Goal: Task Accomplishment & Management: Use online tool/utility

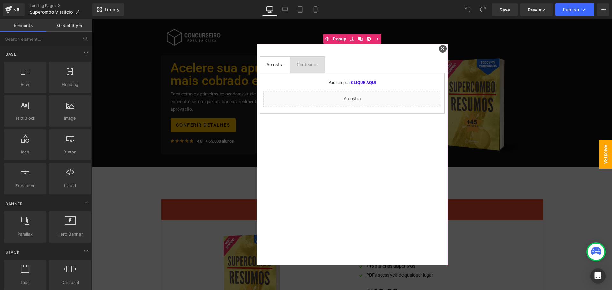
click at [441, 49] on icon at bounding box center [443, 49] width 4 height 4
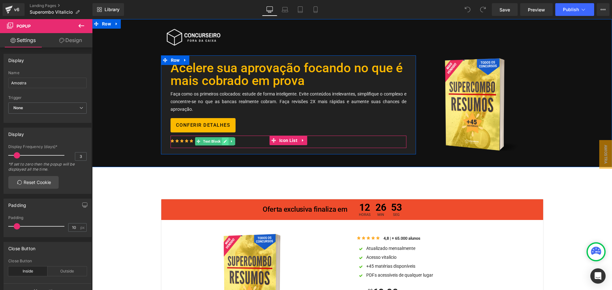
click at [224, 142] on icon at bounding box center [225, 142] width 4 height 4
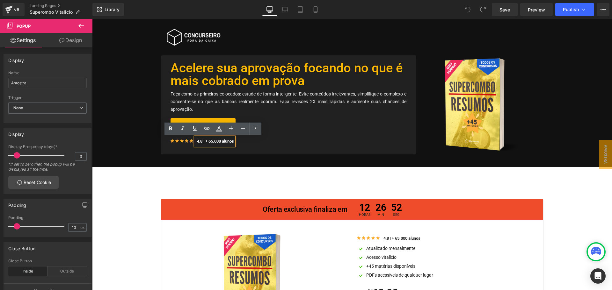
drag, startPoint x: 209, startPoint y: 141, endPoint x: 216, endPoint y: 137, distance: 8.4
click at [209, 141] on p "4,8 | + 65.000 alunos" at bounding box center [215, 141] width 37 height 8
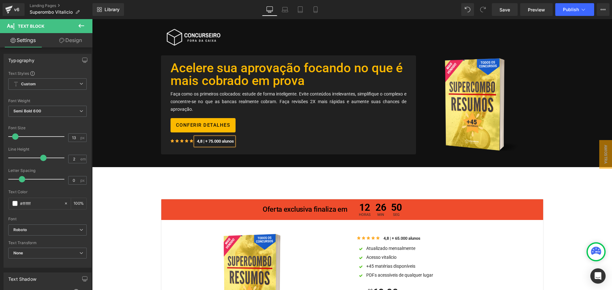
click at [265, 142] on div "Icon Icon Icon Icon Icon Icon List Hoz 4,8 | + 75.000 alunos Text Block" at bounding box center [289, 142] width 236 height 11
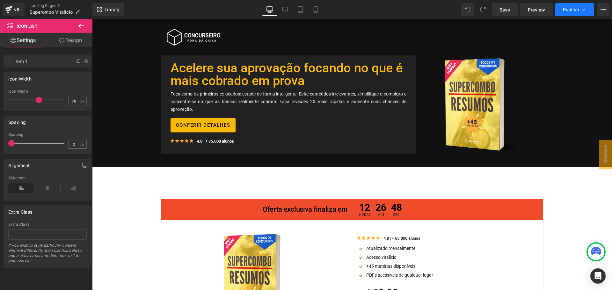
click at [584, 10] on icon at bounding box center [584, 10] width 4 height 2
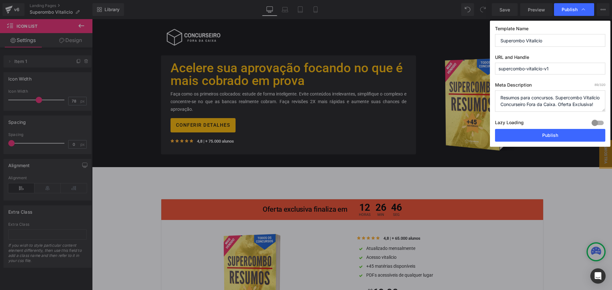
click at [513, 41] on input "Superombo Vitalicio" at bounding box center [550, 40] width 110 height 13
type input "Supercombo Vitalicio"
click at [553, 28] on label "Template Name" at bounding box center [550, 30] width 110 height 8
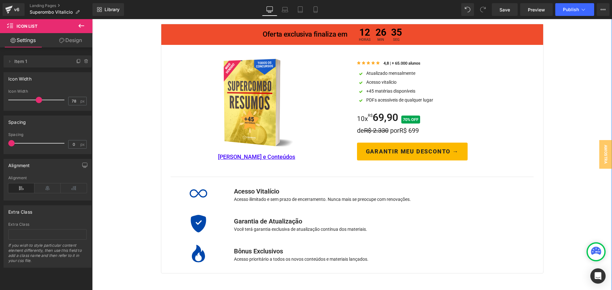
scroll to position [159, 0]
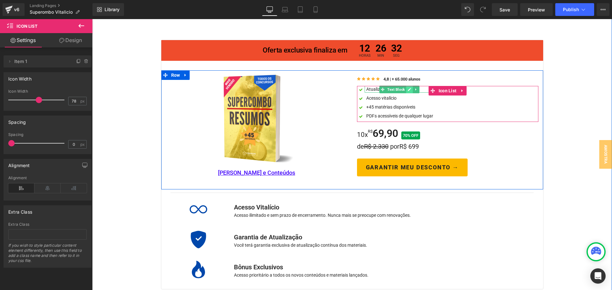
click at [408, 90] on icon at bounding box center [410, 90] width 4 height 4
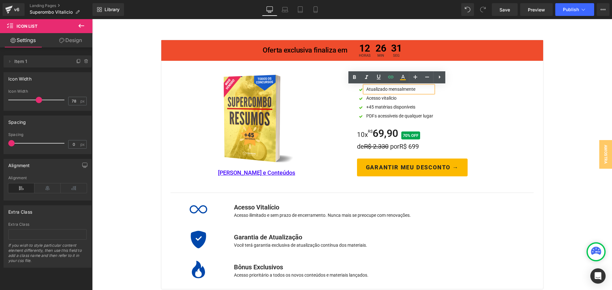
drag, startPoint x: 575, startPoint y: 78, endPoint x: 566, endPoint y: 77, distance: 9.0
click at [575, 78] on div "Oferta exclusiva finaliza em Heading 12 Horas 26 Min 31 SEG Countdown Timer Row…" at bounding box center [352, 165] width 520 height 314
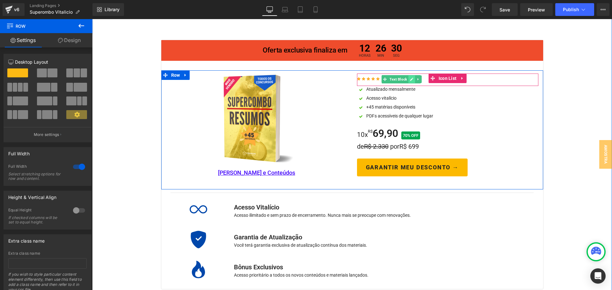
click at [410, 79] on icon at bounding box center [412, 79] width 4 height 4
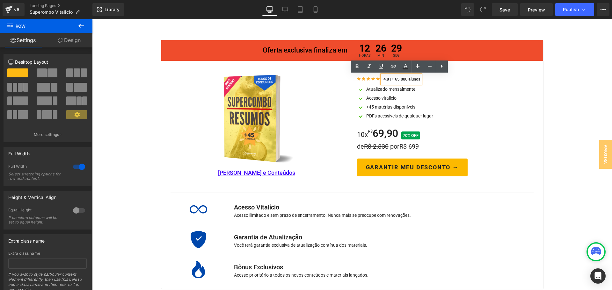
click at [395, 79] on span "4,8 | + 65.000 alunos" at bounding box center [401, 79] width 37 height 5
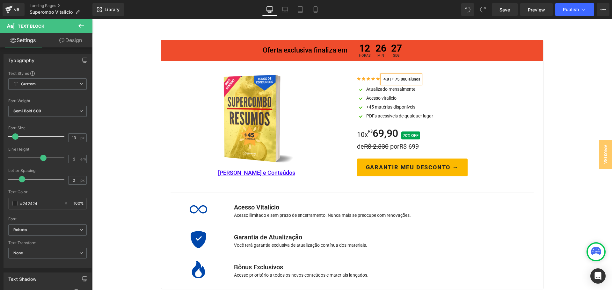
click at [578, 134] on div "Oferta exclusiva finaliza em Heading 12 Horas 26 Min 27 SEG Countdown Timer Row…" at bounding box center [352, 165] width 520 height 314
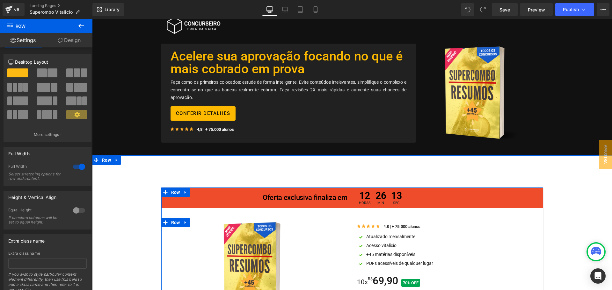
scroll to position [0, 0]
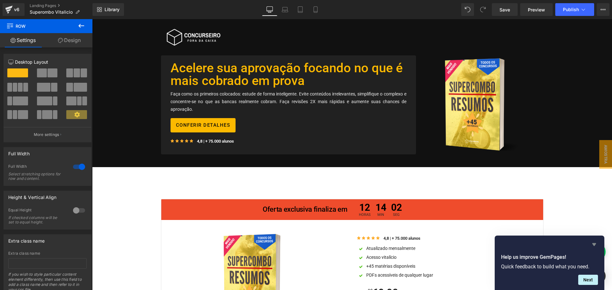
click at [596, 243] on icon "Hide survey" at bounding box center [594, 244] width 4 height 3
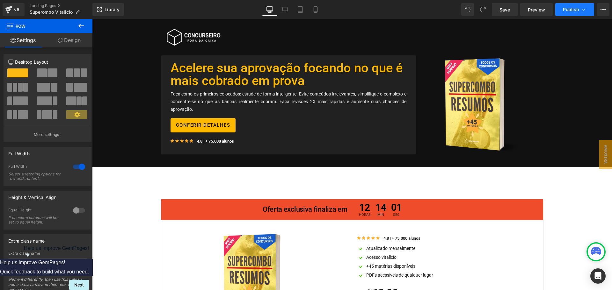
click at [584, 5] on button "Publish" at bounding box center [574, 9] width 39 height 13
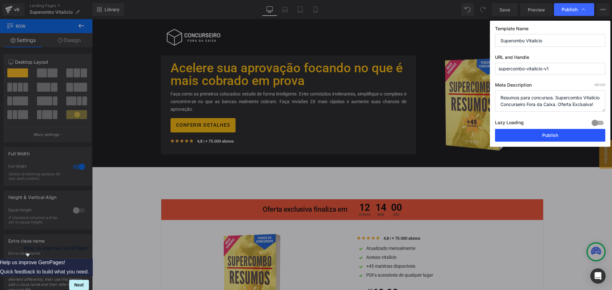
click at [549, 137] on button "Publish" at bounding box center [550, 135] width 110 height 13
